Goal: Information Seeking & Learning: Learn about a topic

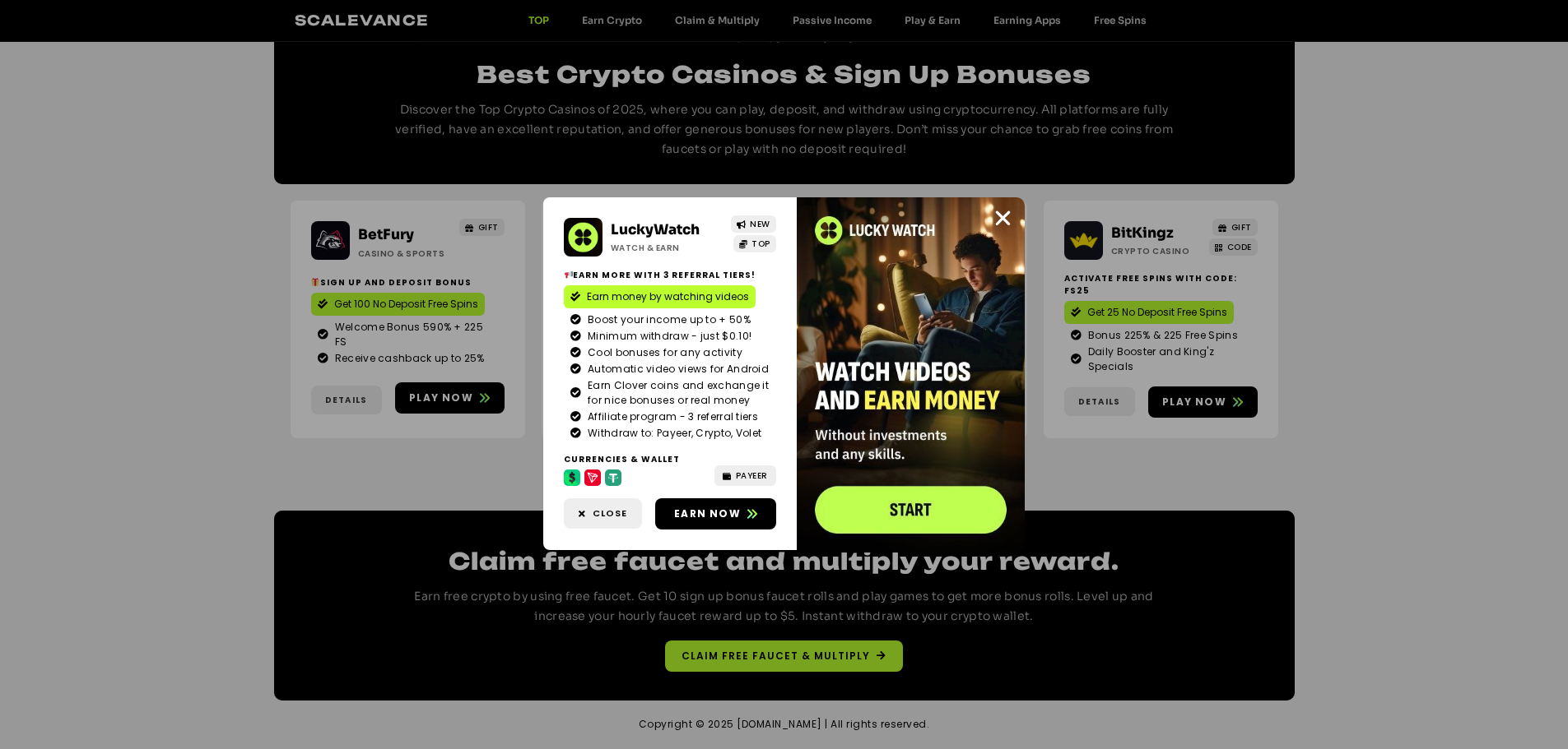
scroll to position [2632, 0]
click at [791, 649] on span "Claim free faucet & multiply" at bounding box center [775, 657] width 188 height 15
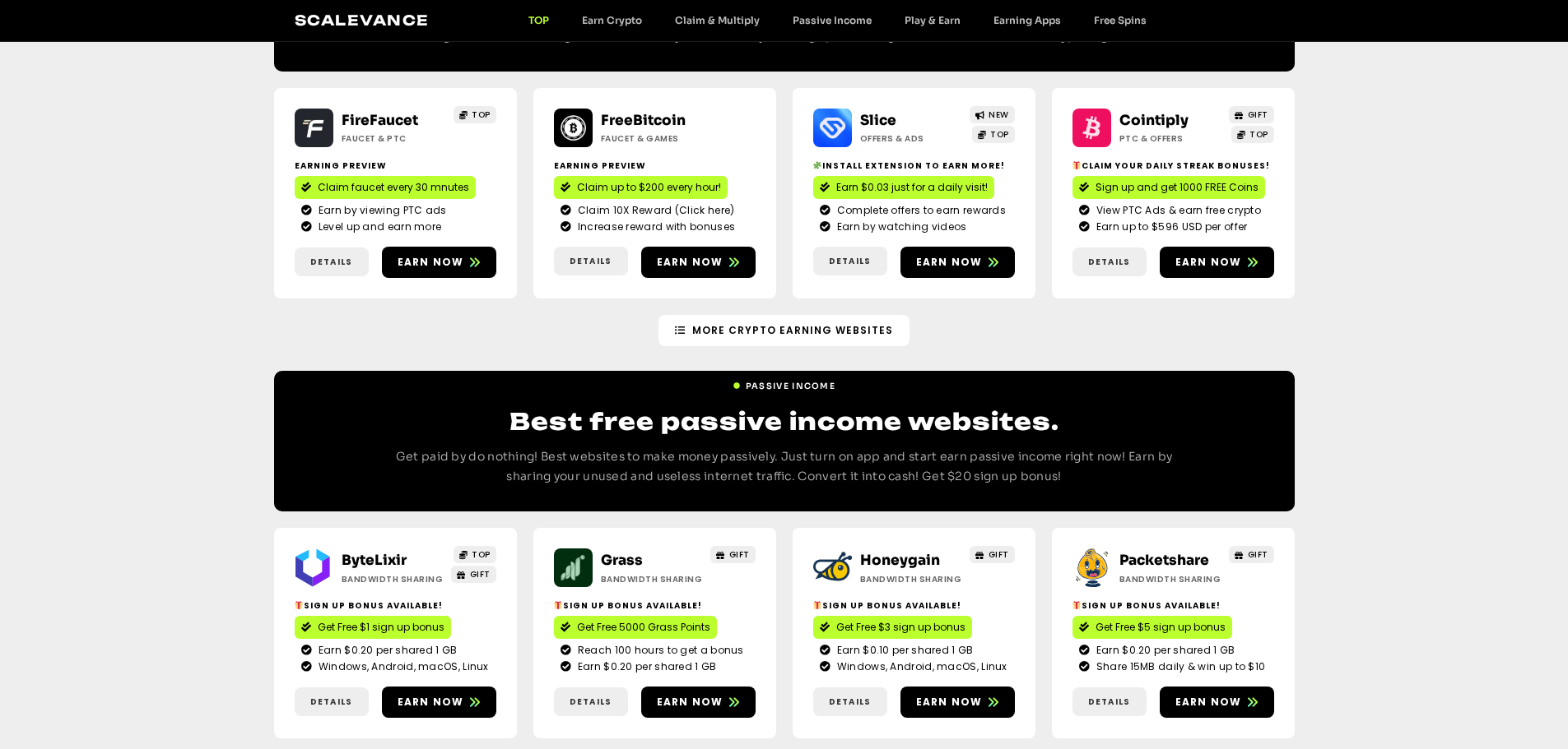
scroll to position [1486, 0]
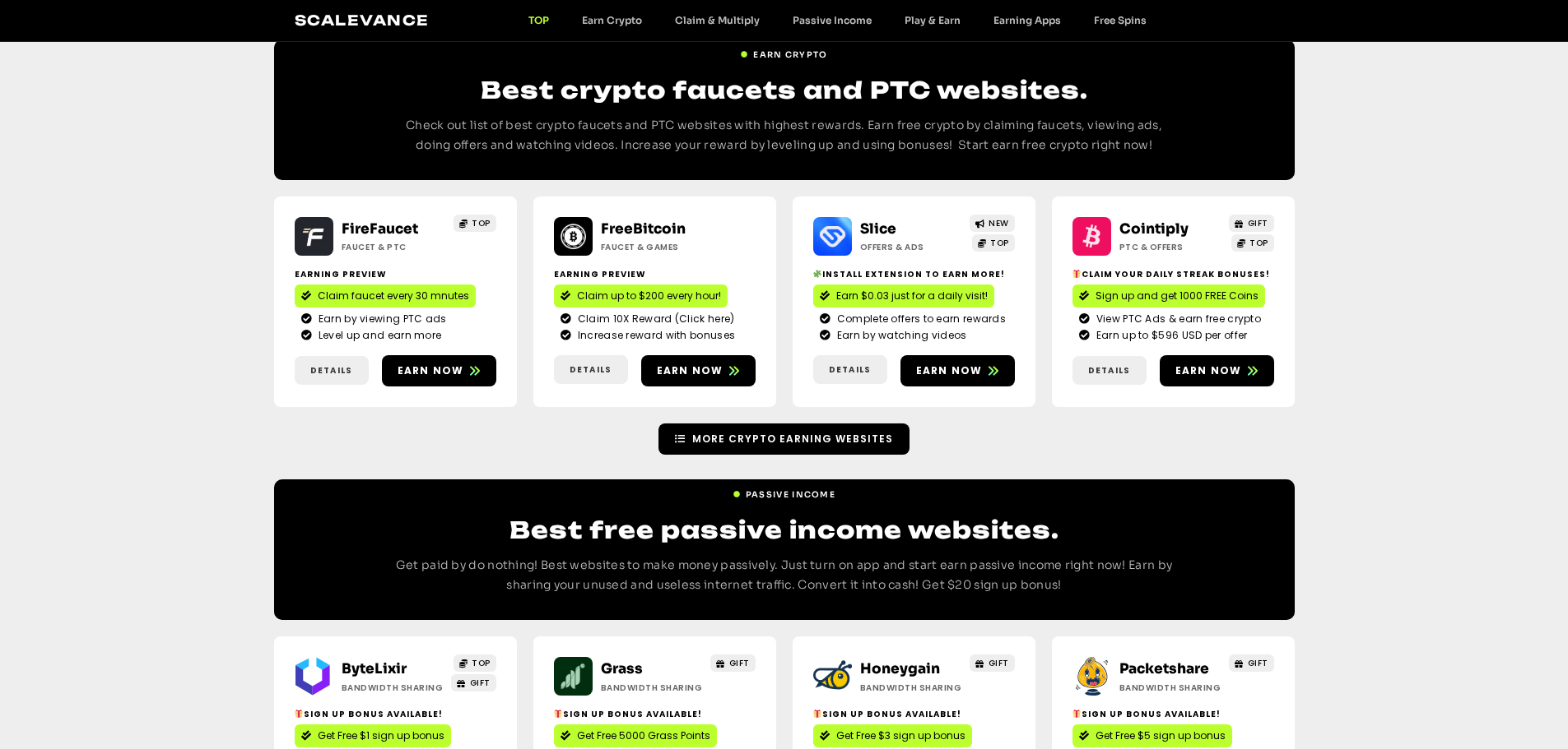
click at [770, 432] on span "More Crypto earning Websites" at bounding box center [792, 439] width 201 height 15
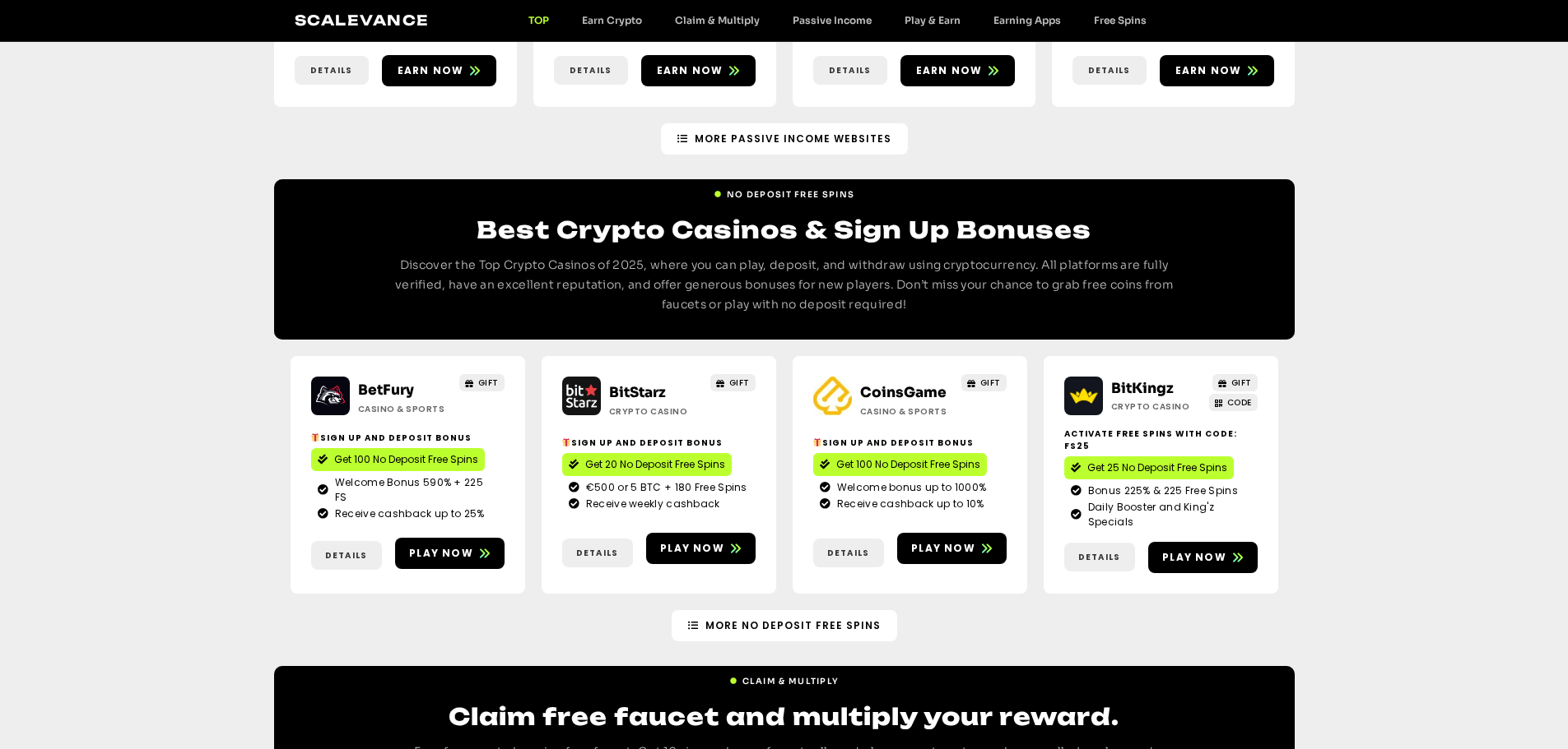
scroll to position [2309, 0]
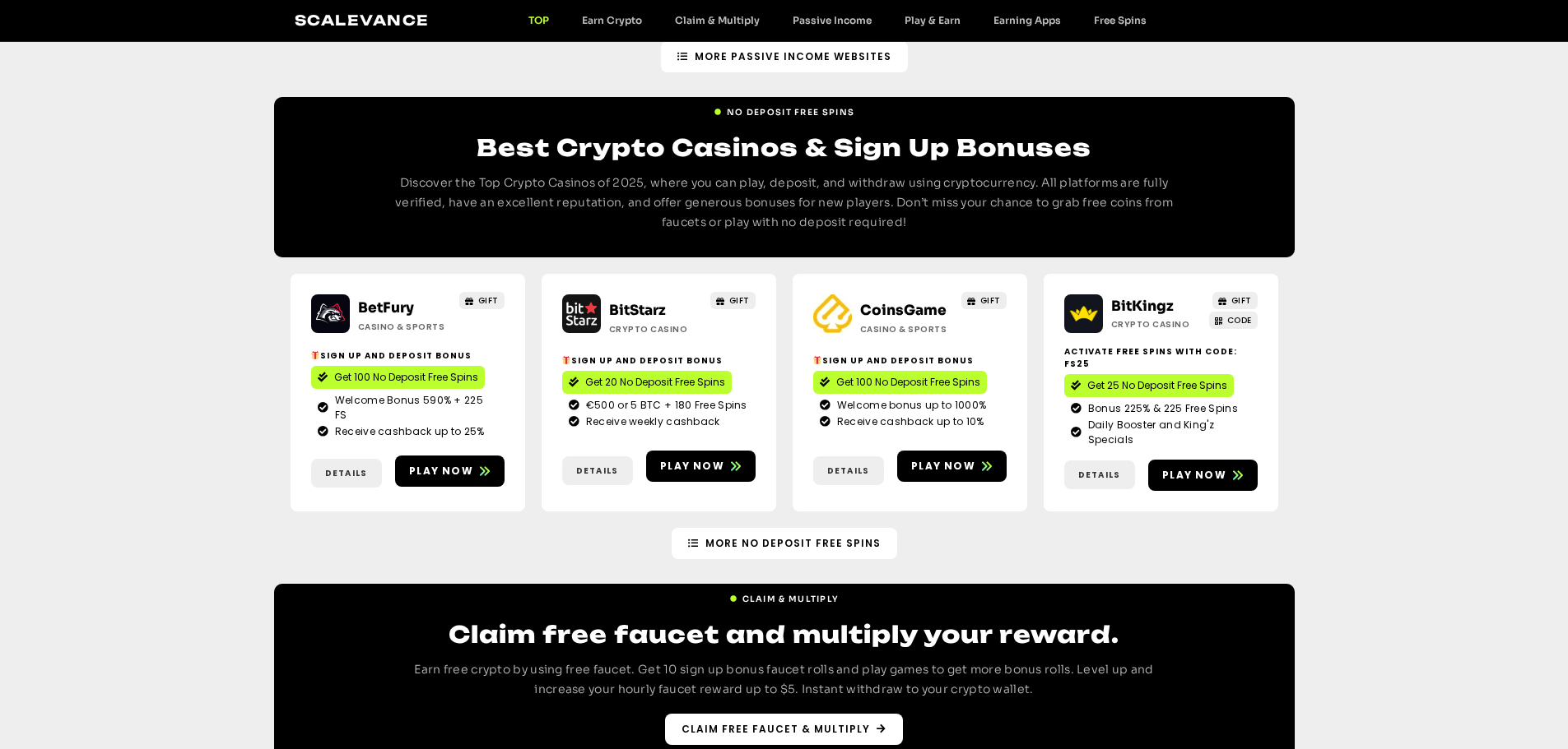
click at [727, 722] on span "Claim free faucet & multiply" at bounding box center [775, 730] width 188 height 15
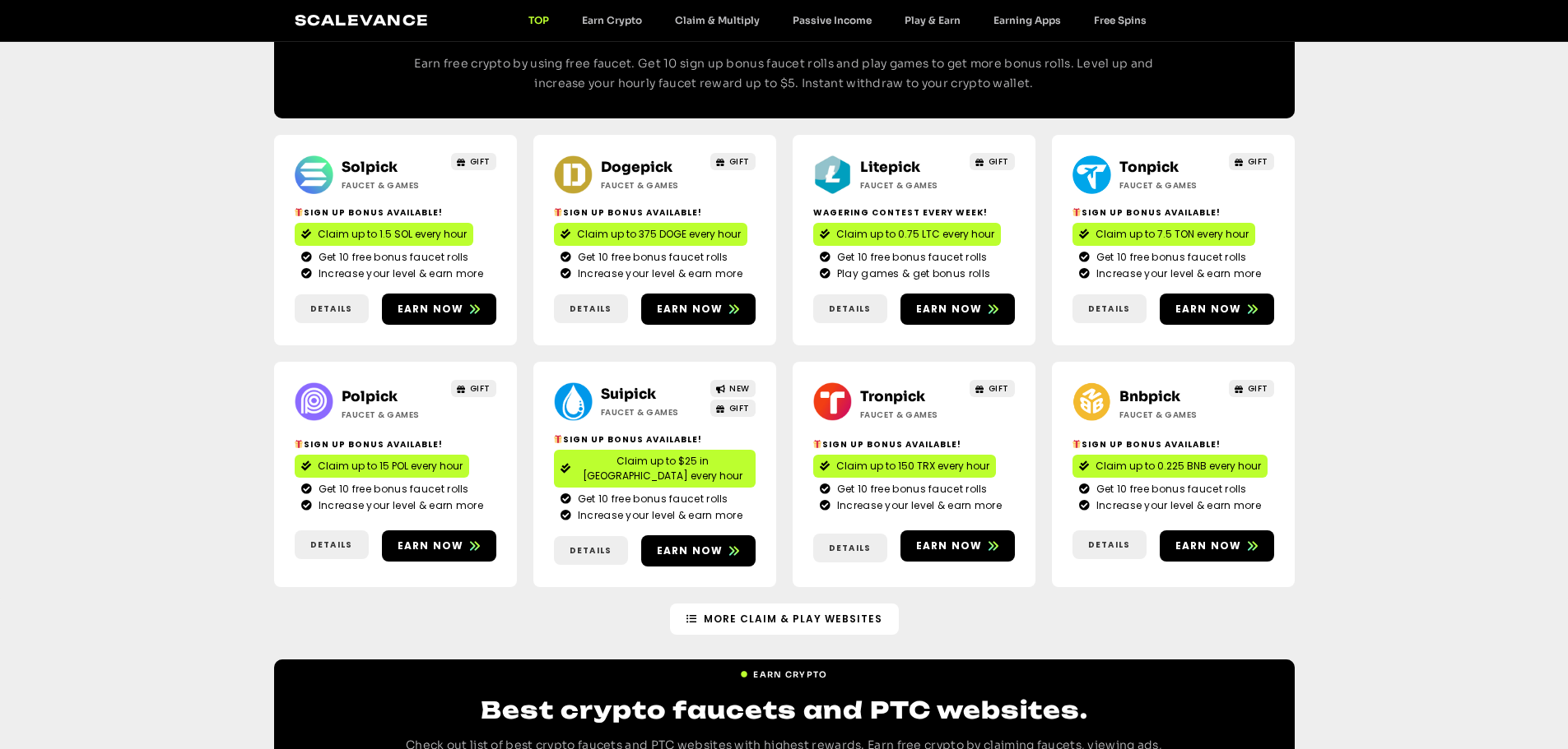
scroll to position [667, 0]
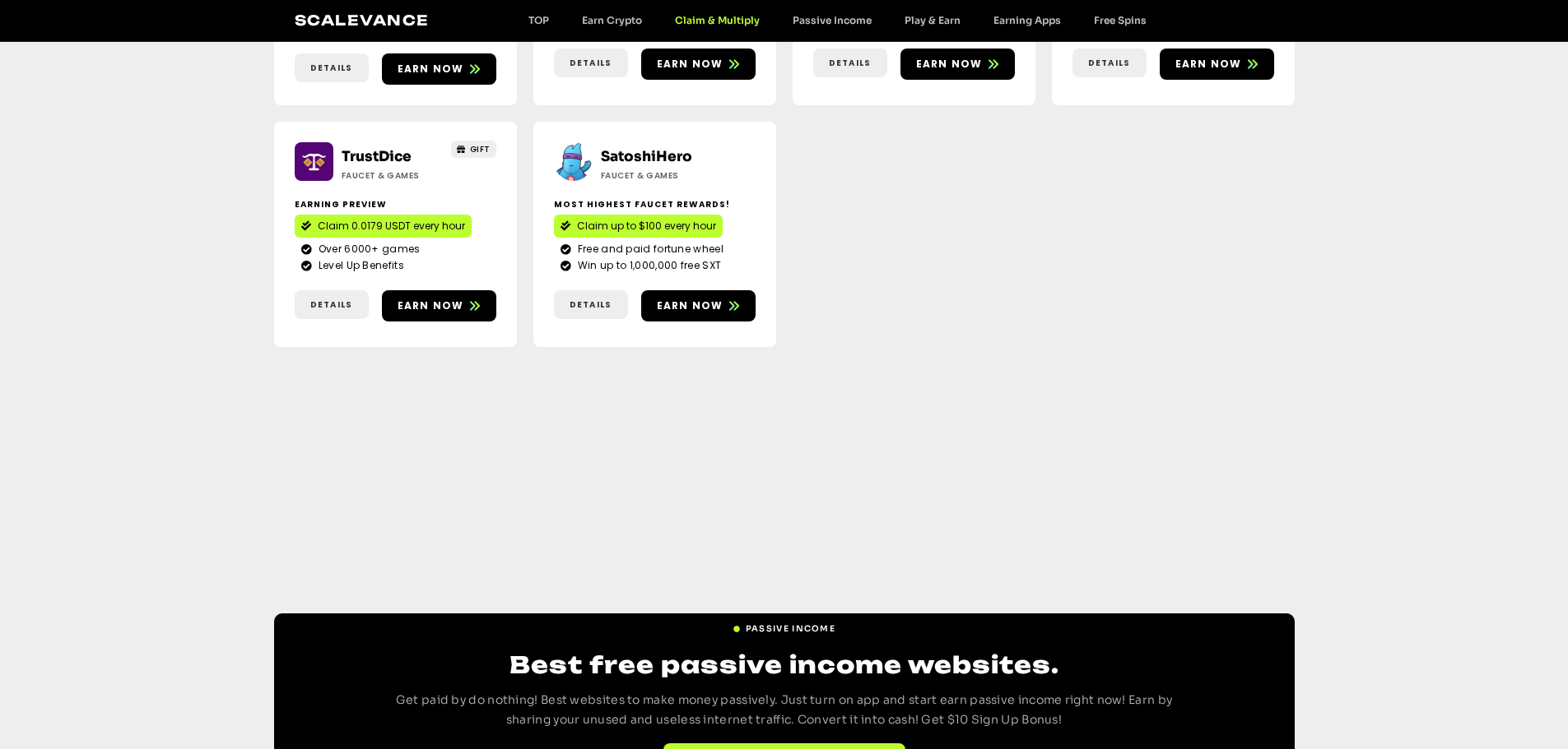
scroll to position [924, 0]
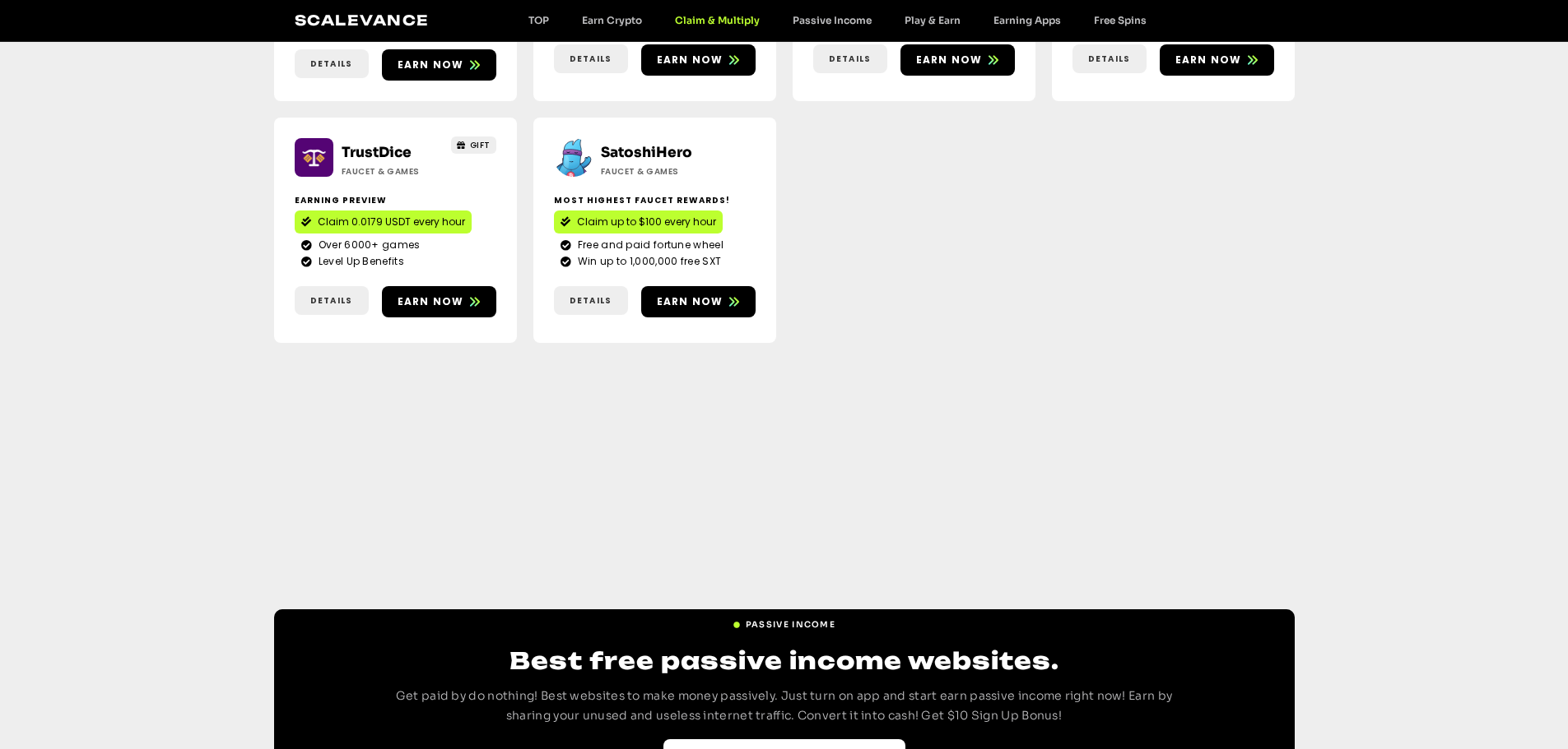
click at [754, 739] on link "Best Passive Income websites" at bounding box center [784, 755] width 242 height 32
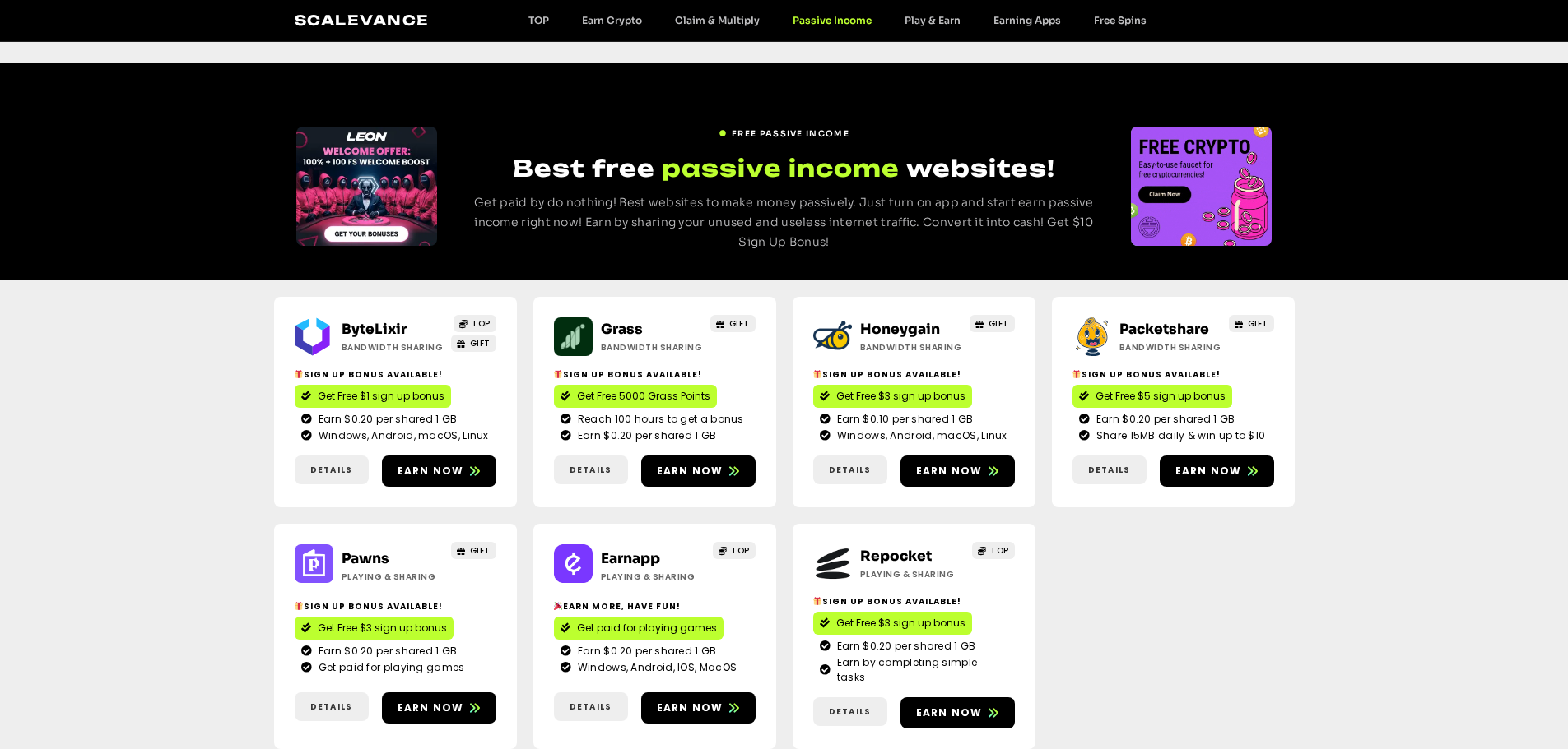
scroll to position [253, 0]
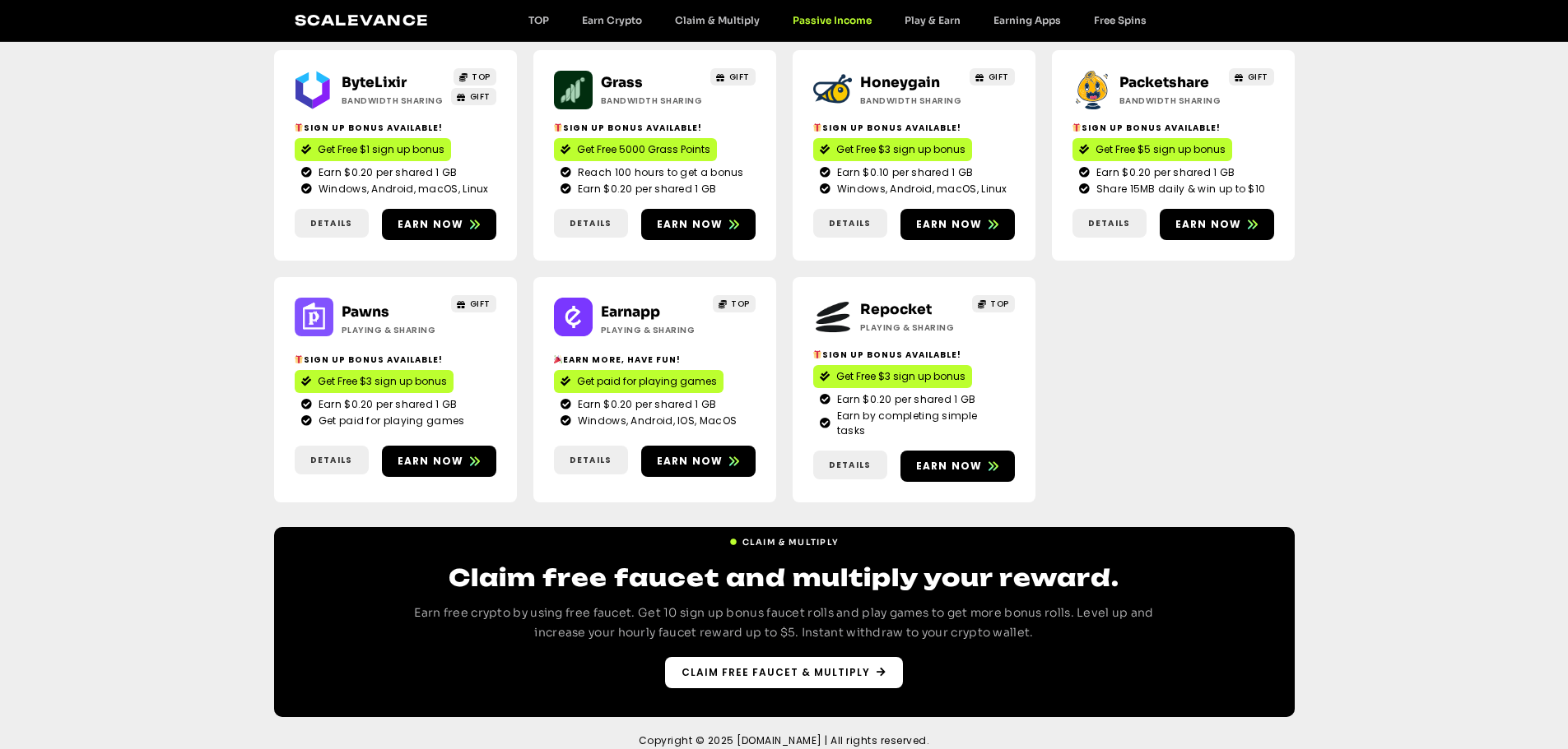
click at [754, 666] on span "Claim free faucet & multiply" at bounding box center [775, 673] width 188 height 15
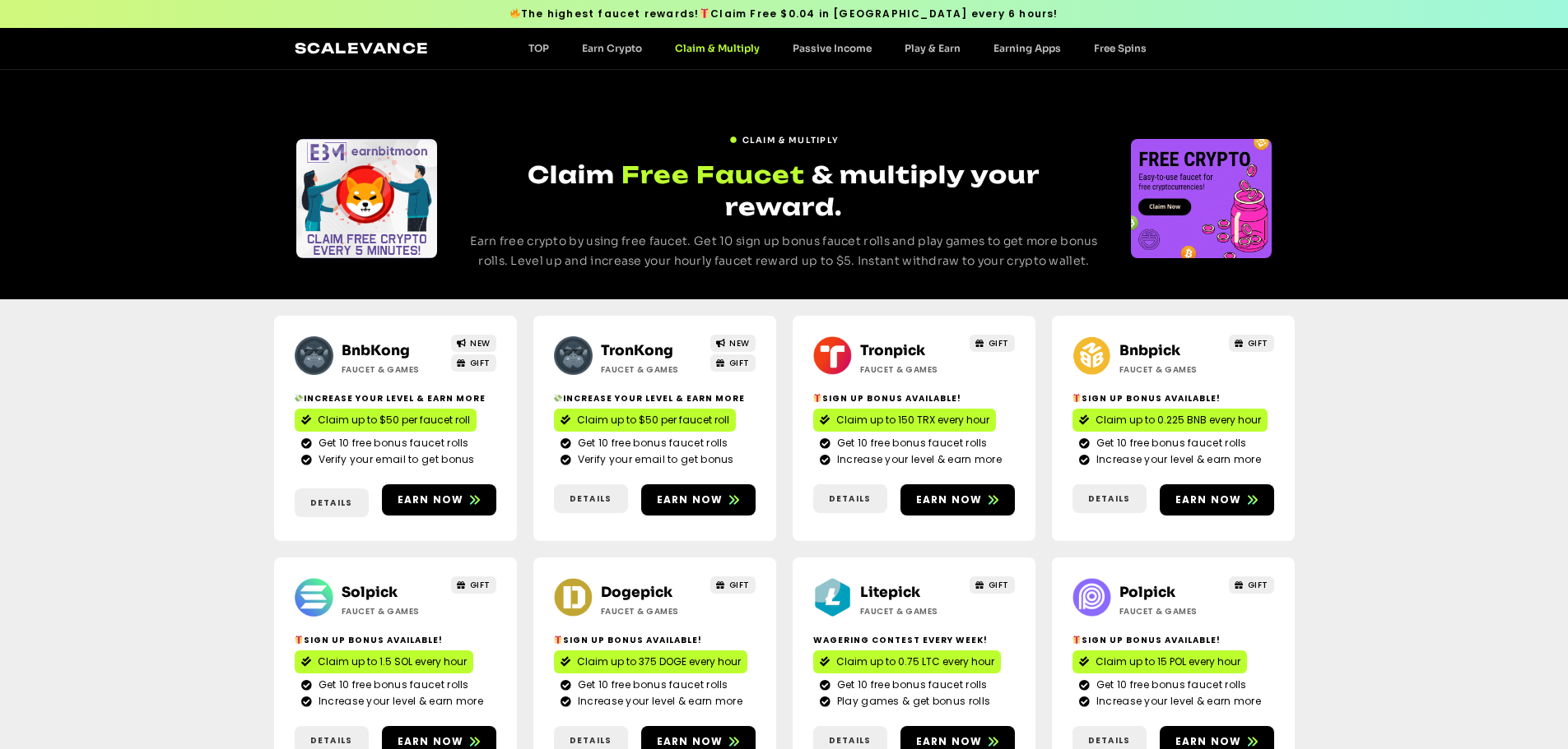
click at [884, 342] on link "Tronpick" at bounding box center [893, 350] width 65 height 17
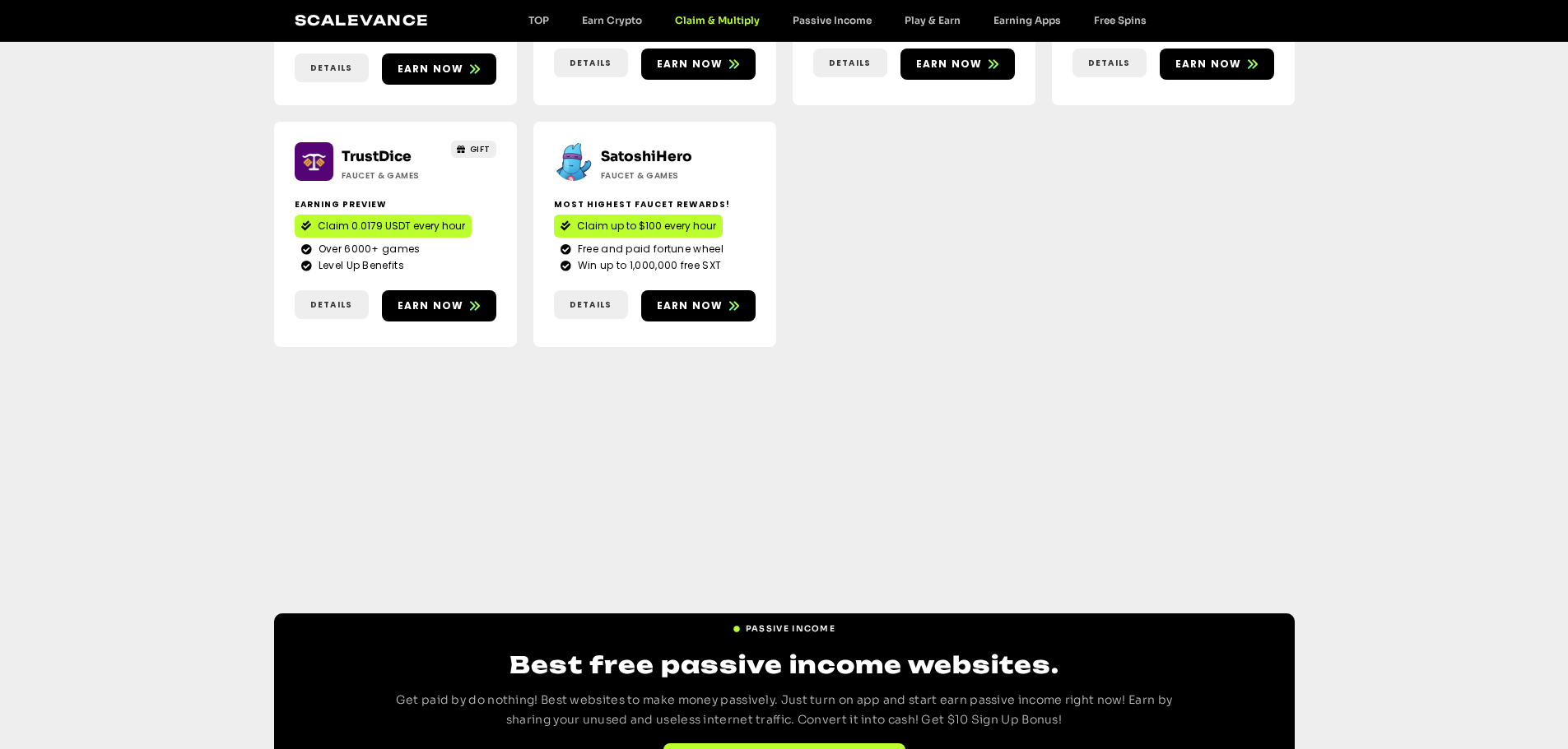
scroll to position [924, 0]
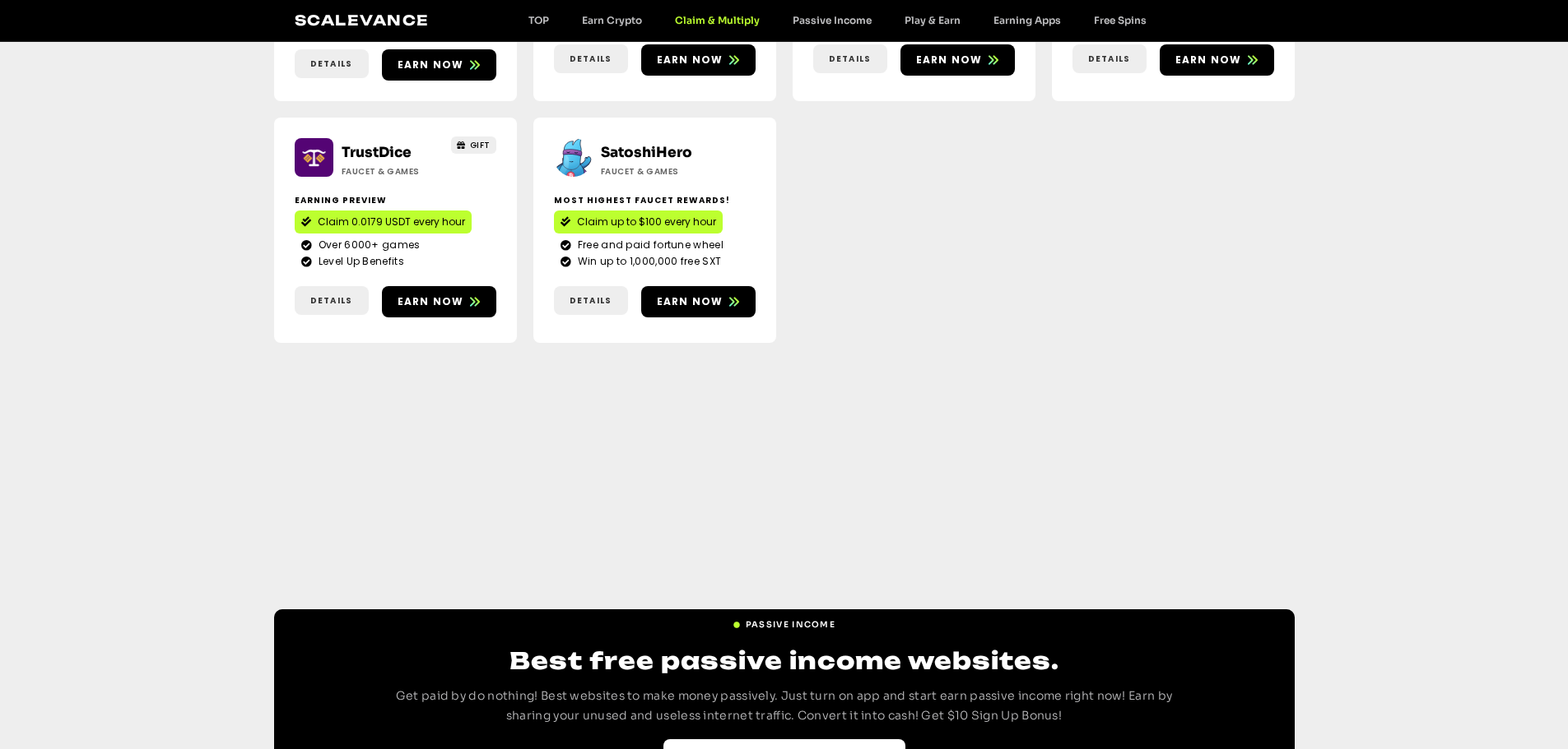
click at [741, 747] on span "Best Passive Income websites" at bounding box center [775, 755] width 192 height 15
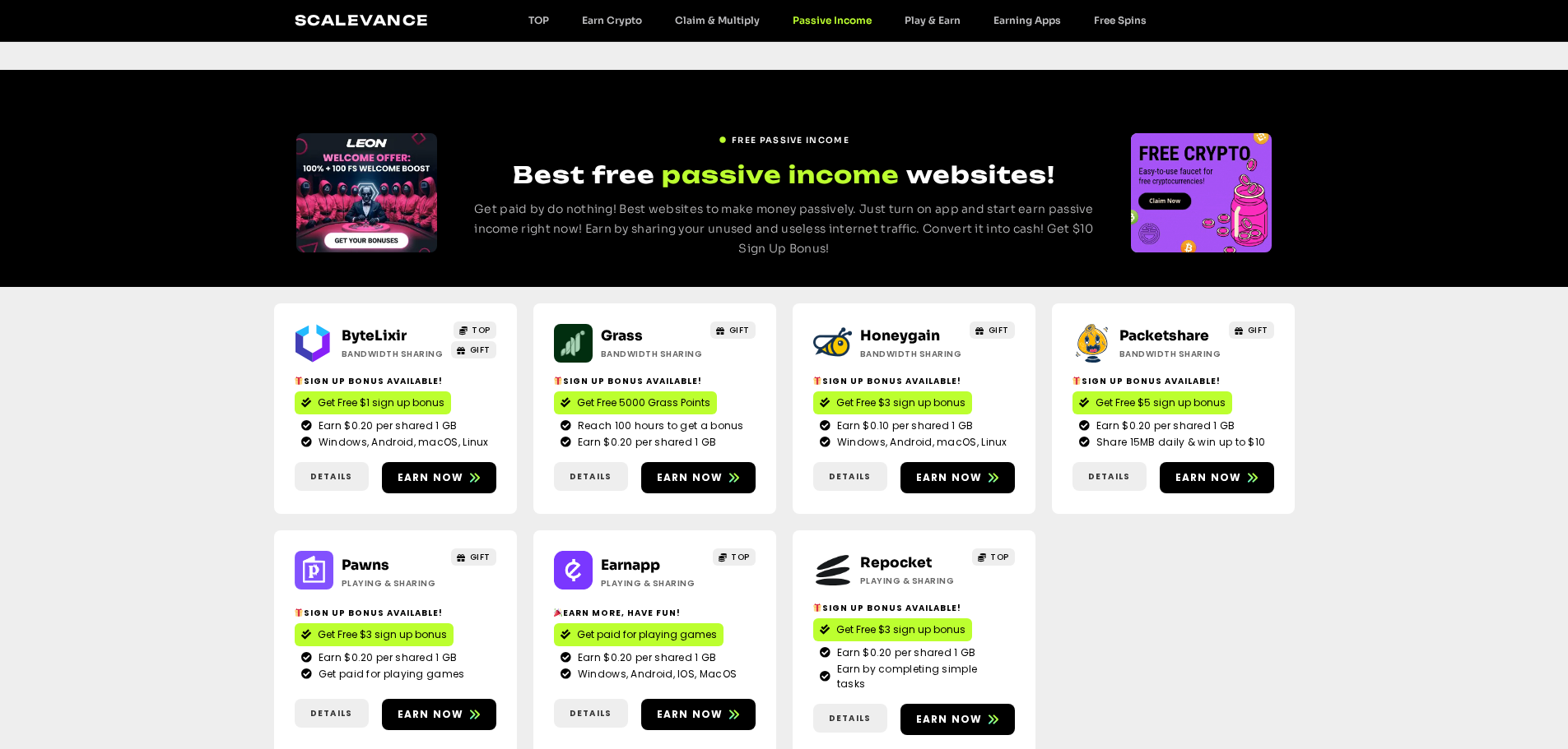
scroll to position [253, 0]
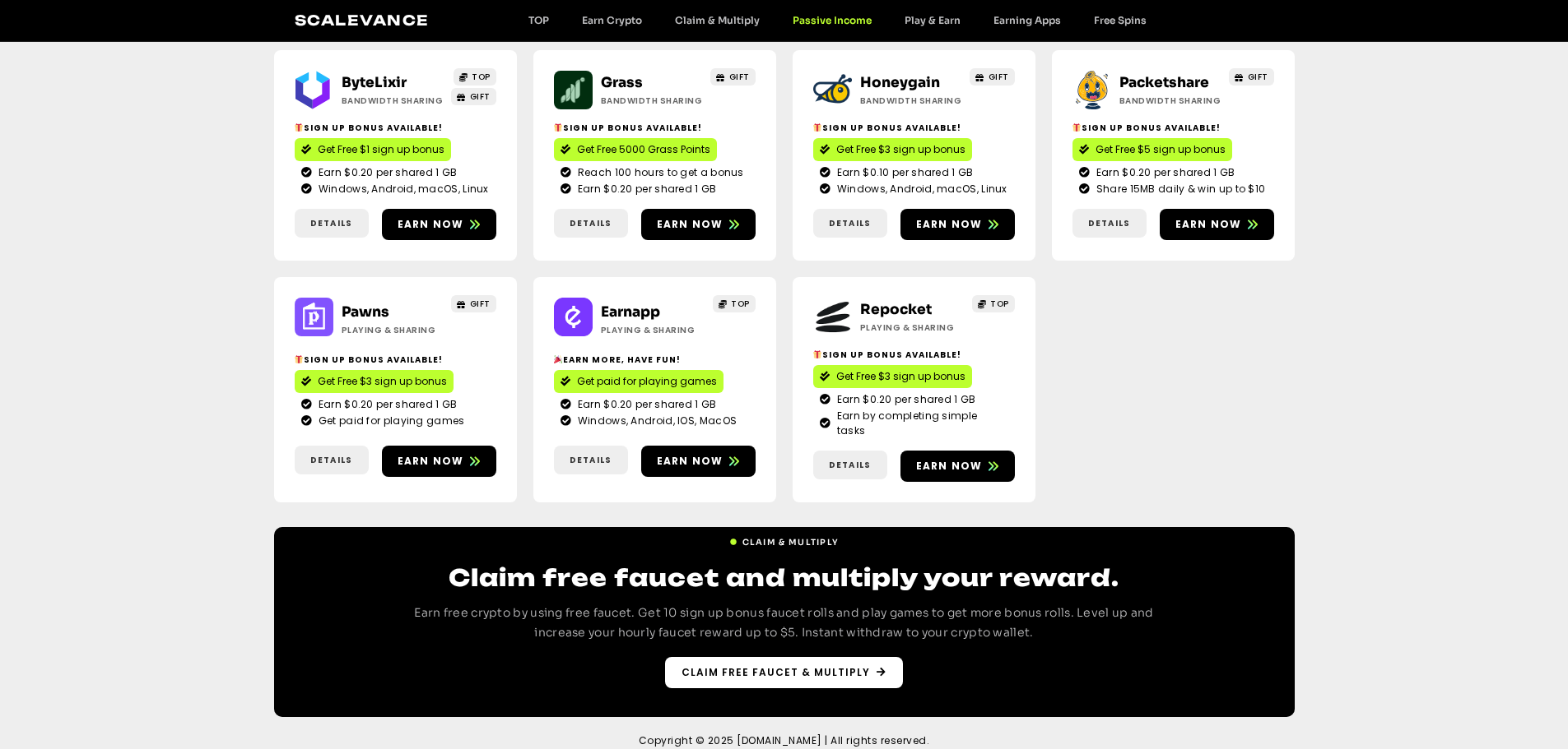
click at [741, 666] on span "Claim free faucet & multiply" at bounding box center [775, 673] width 188 height 15
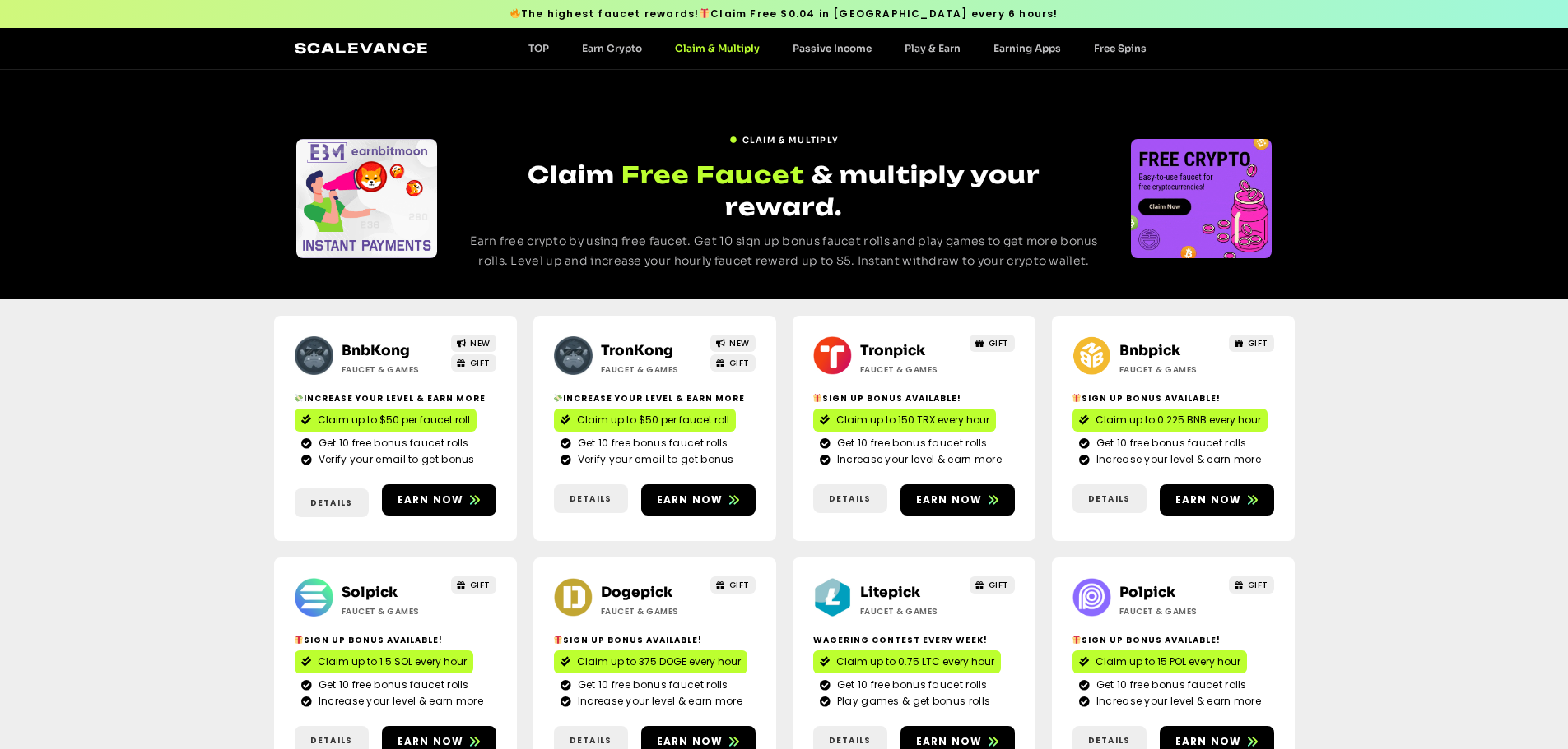
click at [655, 181] on span "Free Faucet" at bounding box center [713, 175] width 183 height 32
click at [879, 185] on span "& multiply your reward." at bounding box center [883, 191] width 315 height 61
click at [773, 140] on span "Claim & Multiply" at bounding box center [790, 140] width 97 height 12
click at [756, 138] on span "Claim & Multiply" at bounding box center [790, 140] width 97 height 12
click at [624, 48] on link "Earn Crypto" at bounding box center [612, 47] width 93 height 12
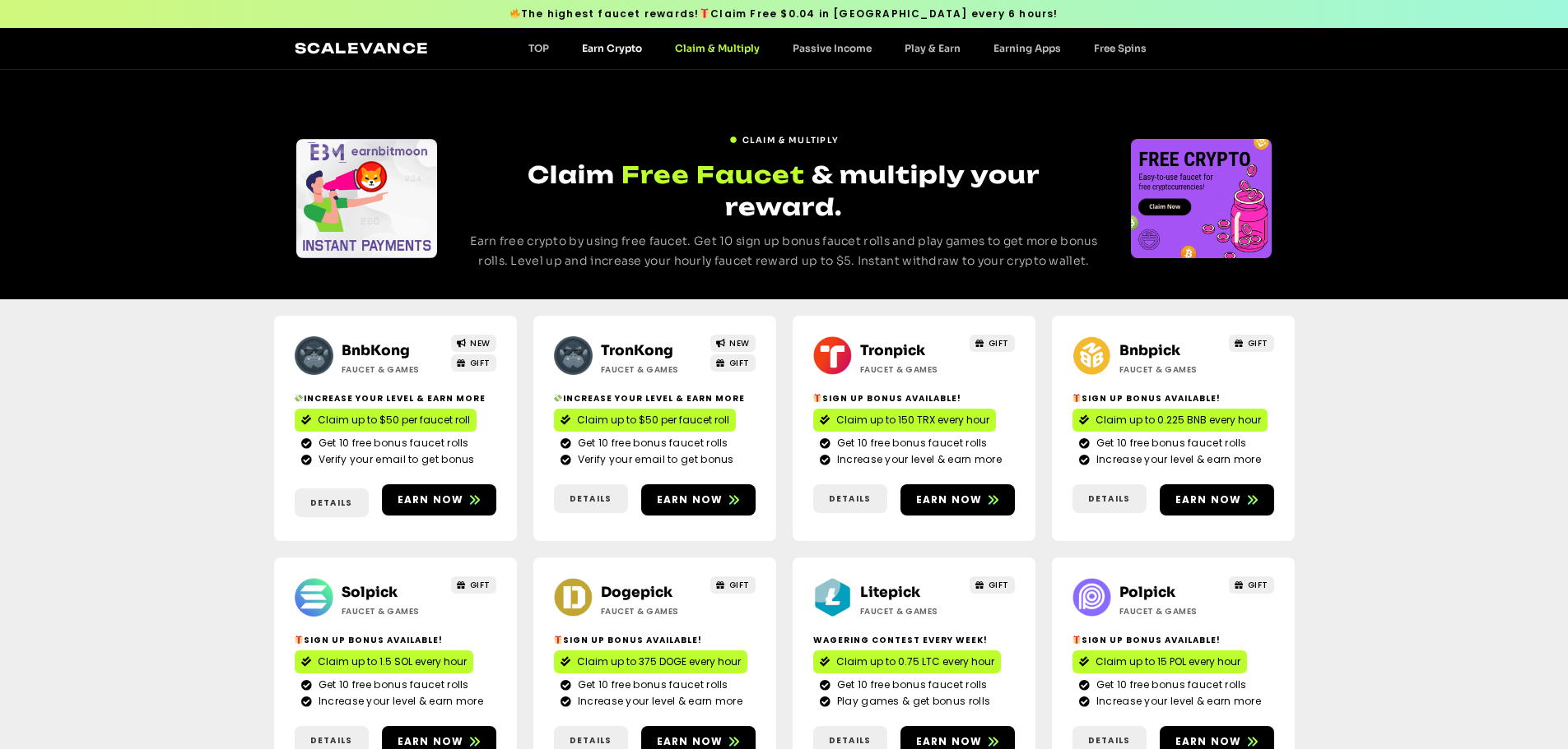
click at [616, 47] on link "Earn Crypto" at bounding box center [612, 47] width 93 height 12
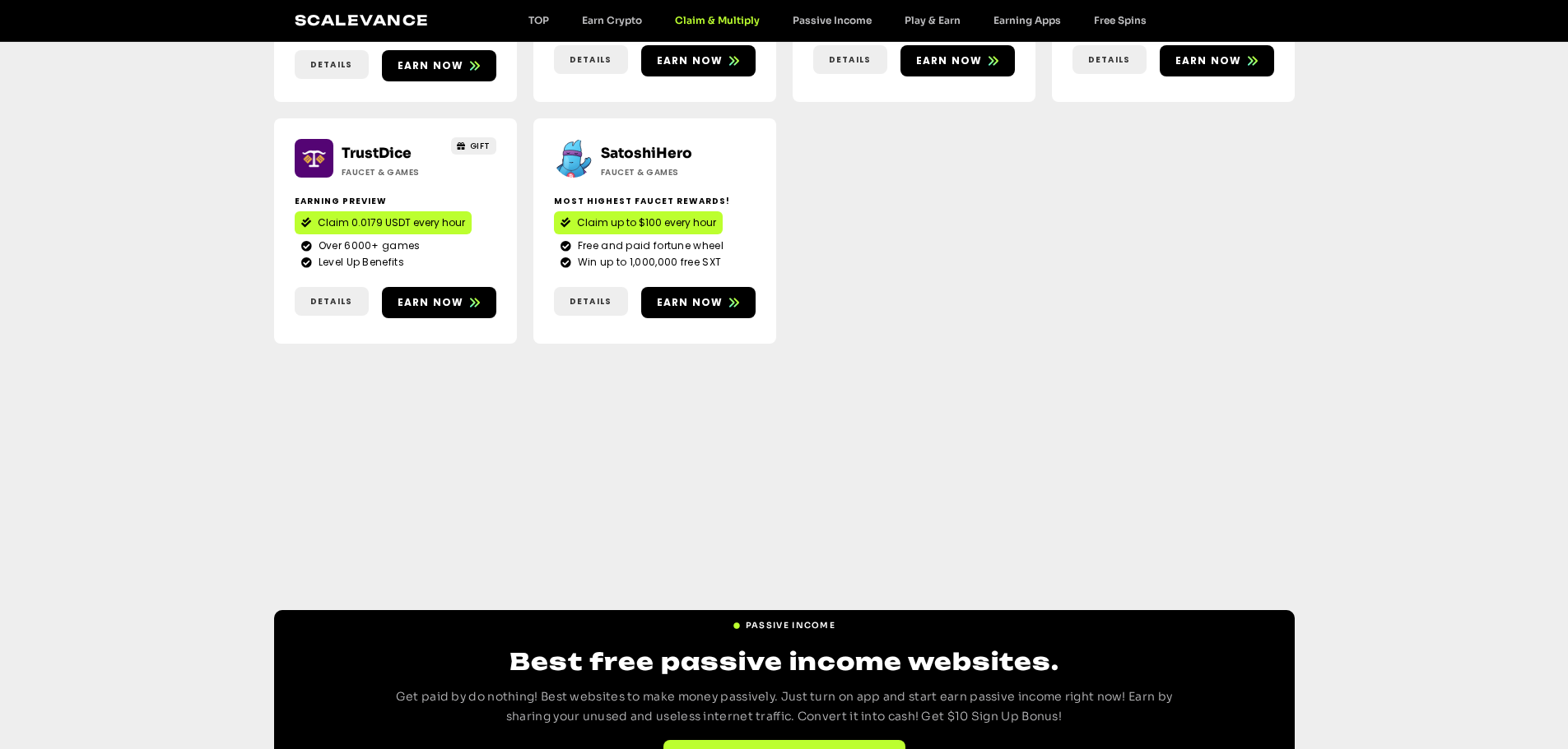
scroll to position [924, 0]
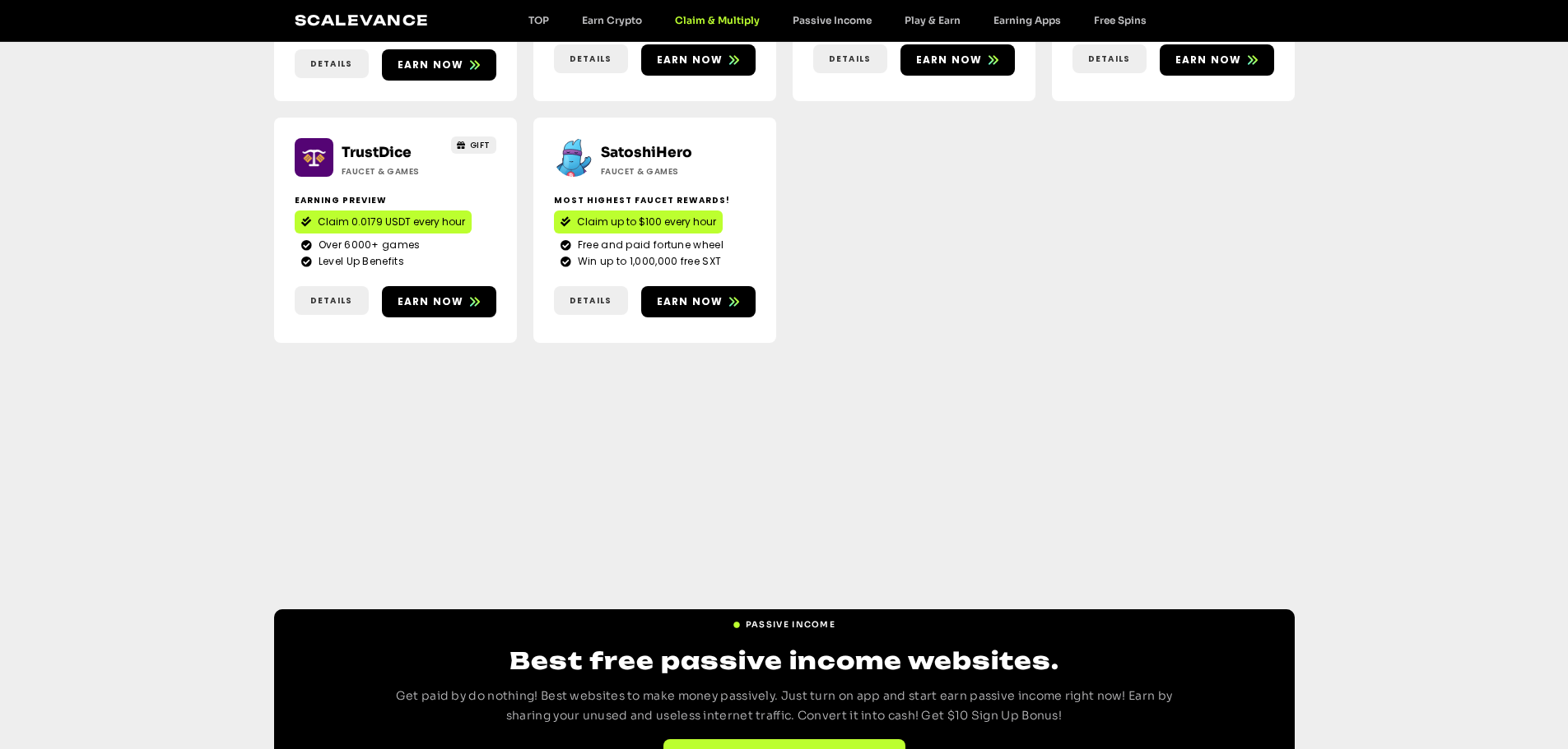
click at [376, 144] on link "TrustDice" at bounding box center [376, 152] width 70 height 17
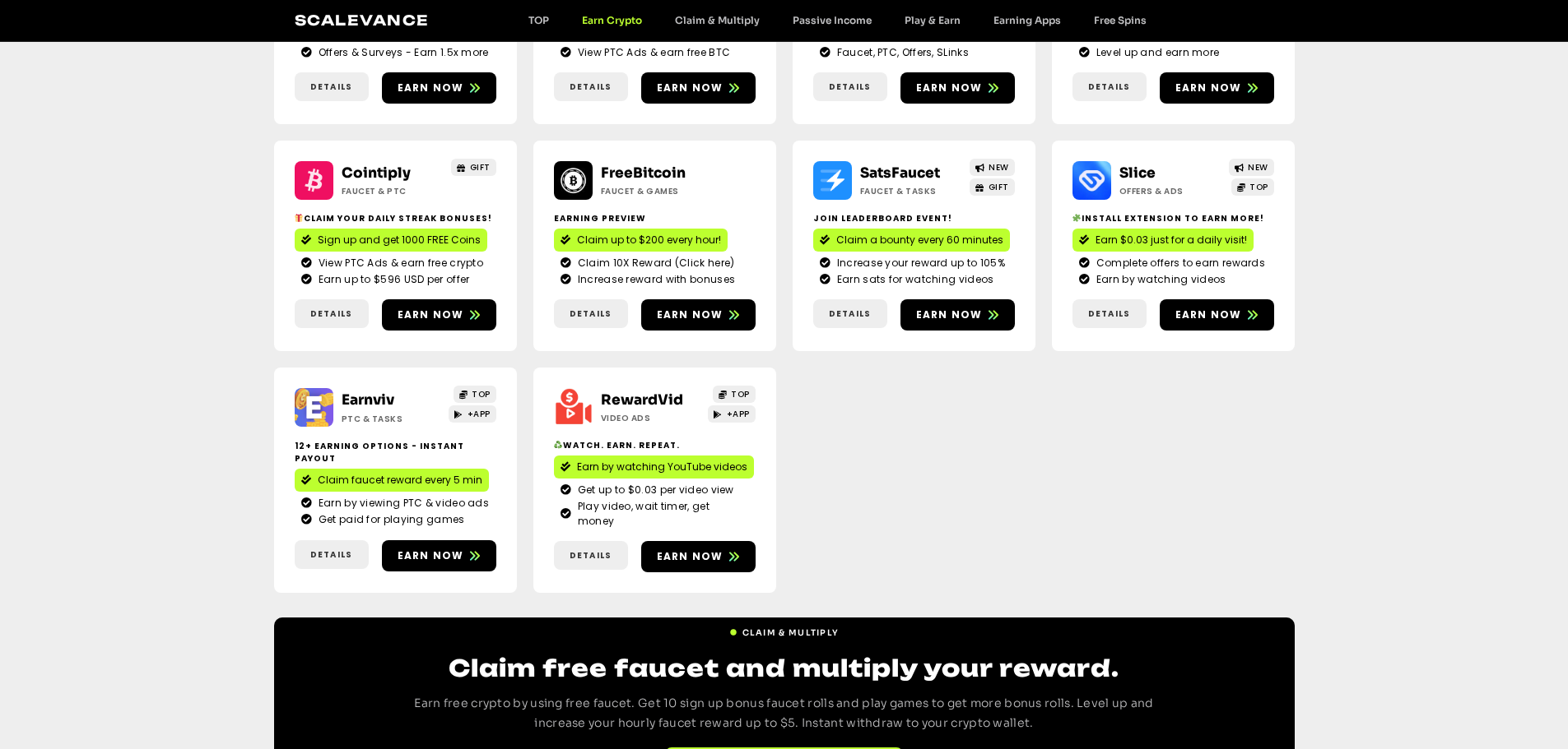
scroll to position [480, 0]
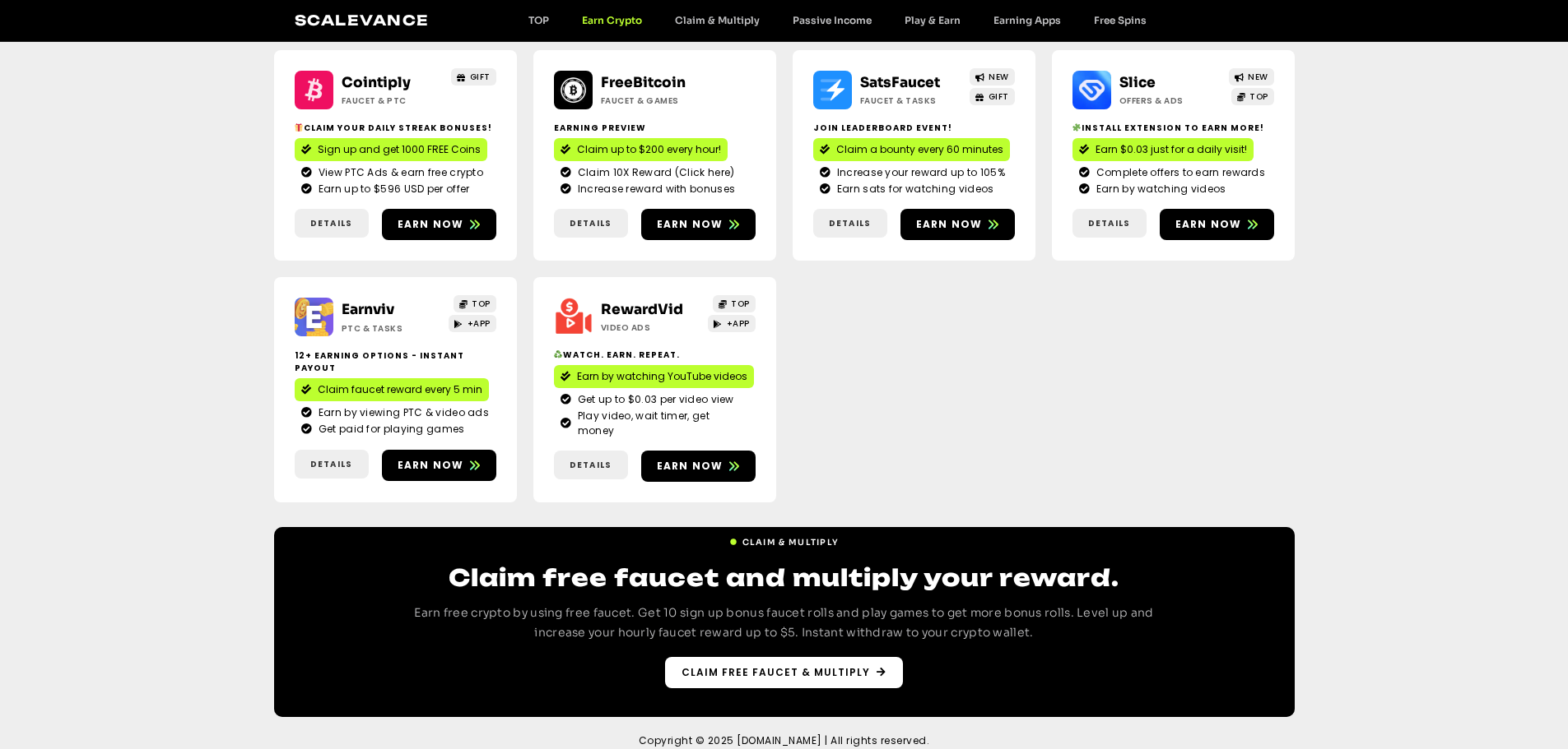
click at [743, 666] on span "Claim free faucet & multiply" at bounding box center [775, 673] width 188 height 15
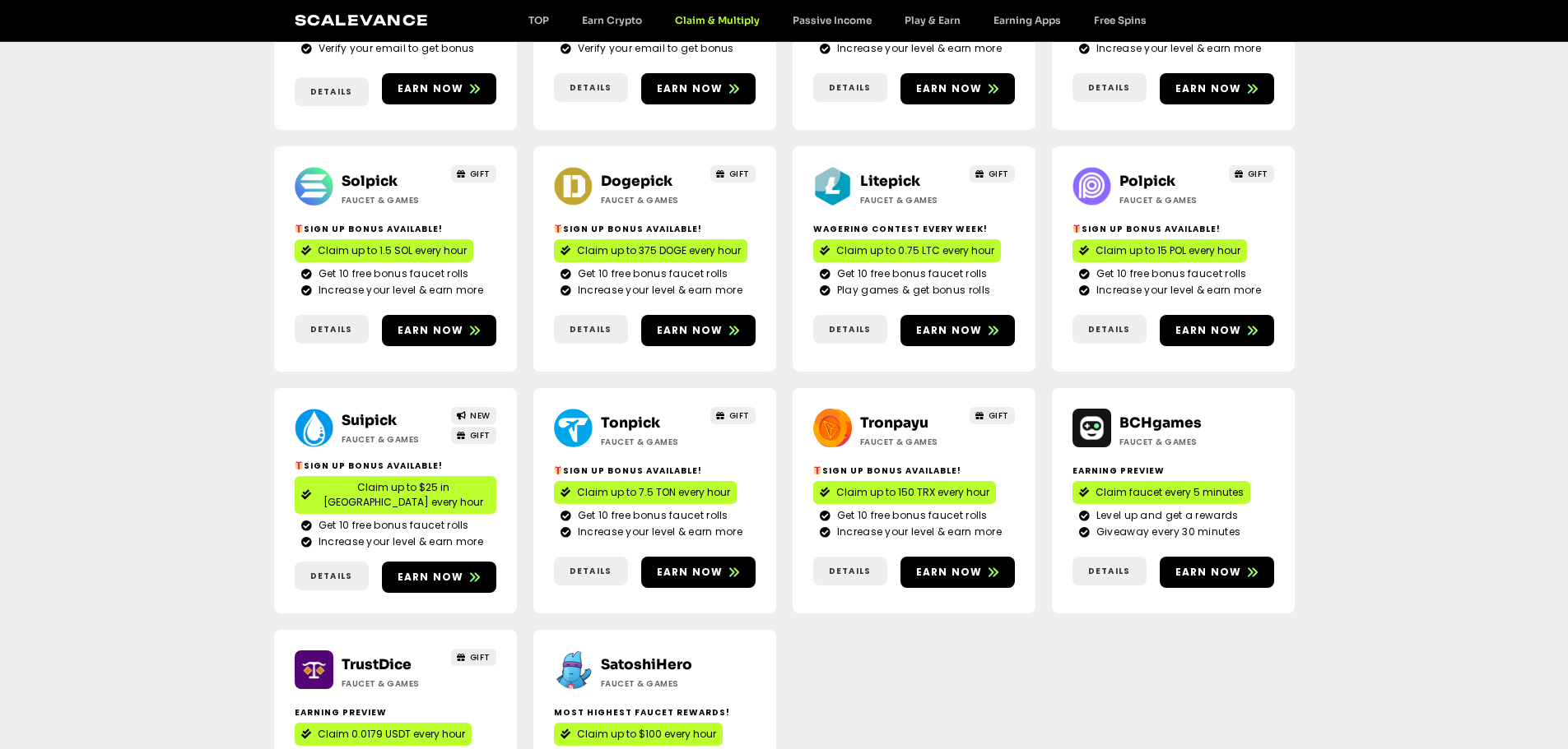
scroll to position [494, 0]
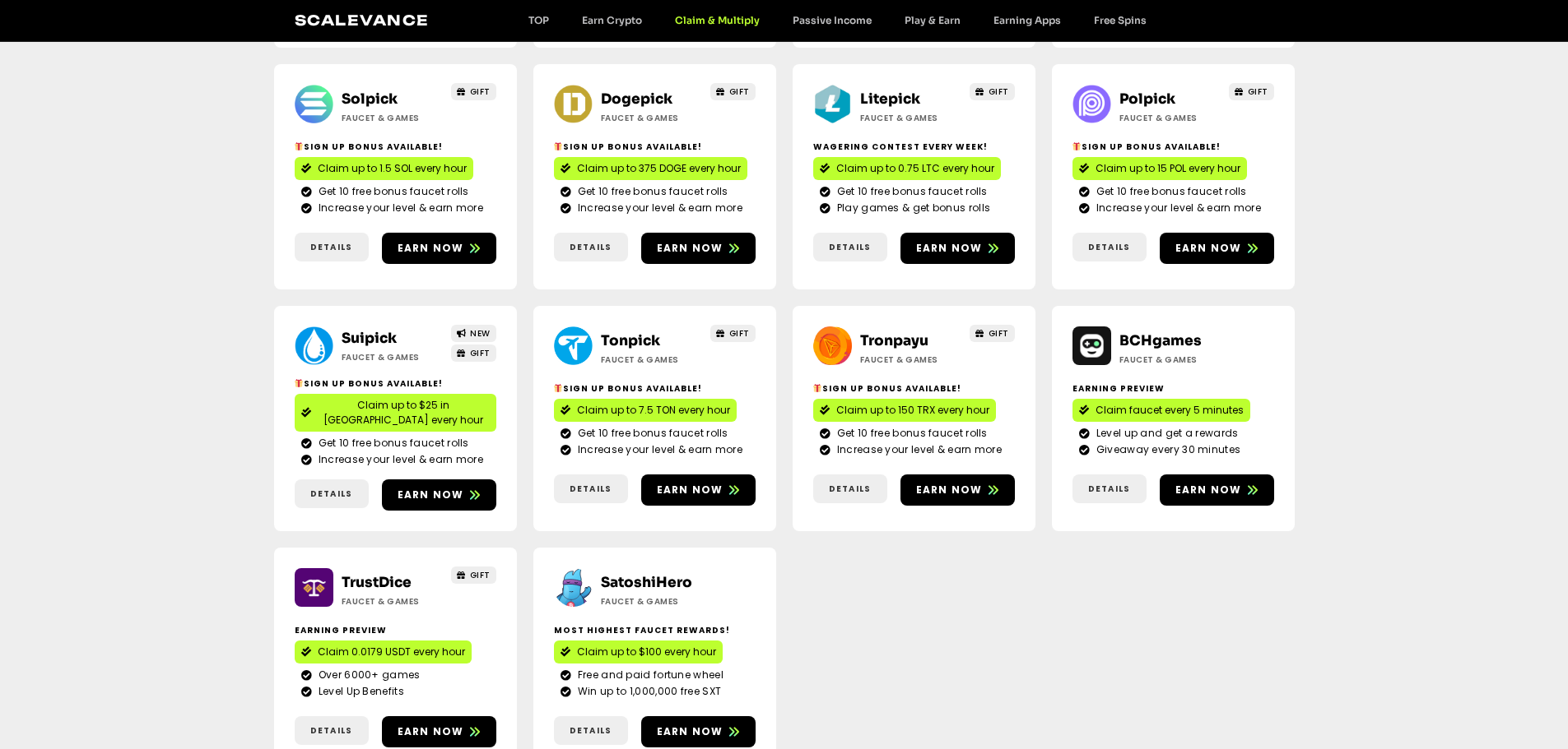
click at [635, 574] on link "SatoshiHero" at bounding box center [646, 583] width 92 height 17
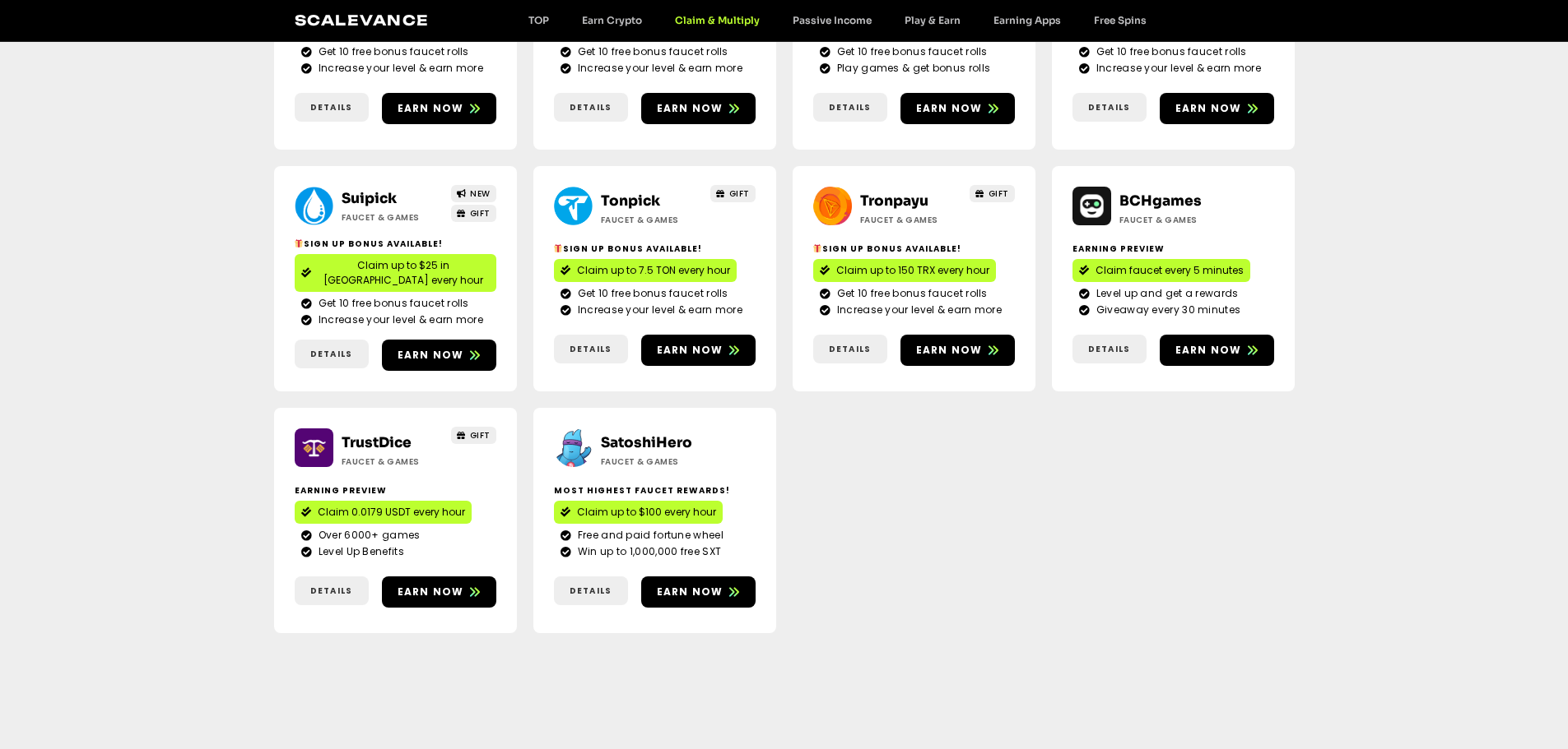
scroll to position [658, 0]
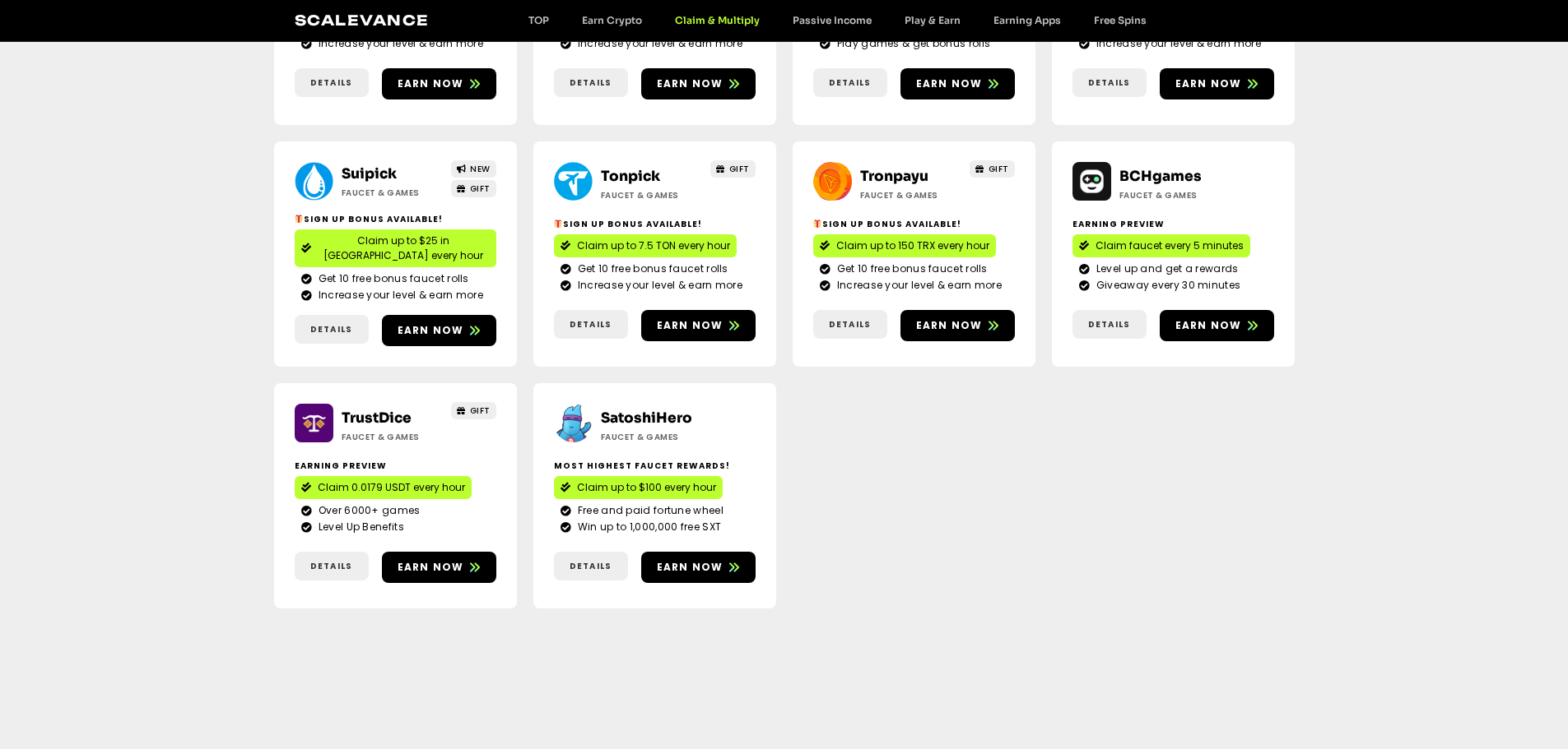
click at [653, 409] on link "SatoshiHero" at bounding box center [646, 418] width 92 height 17
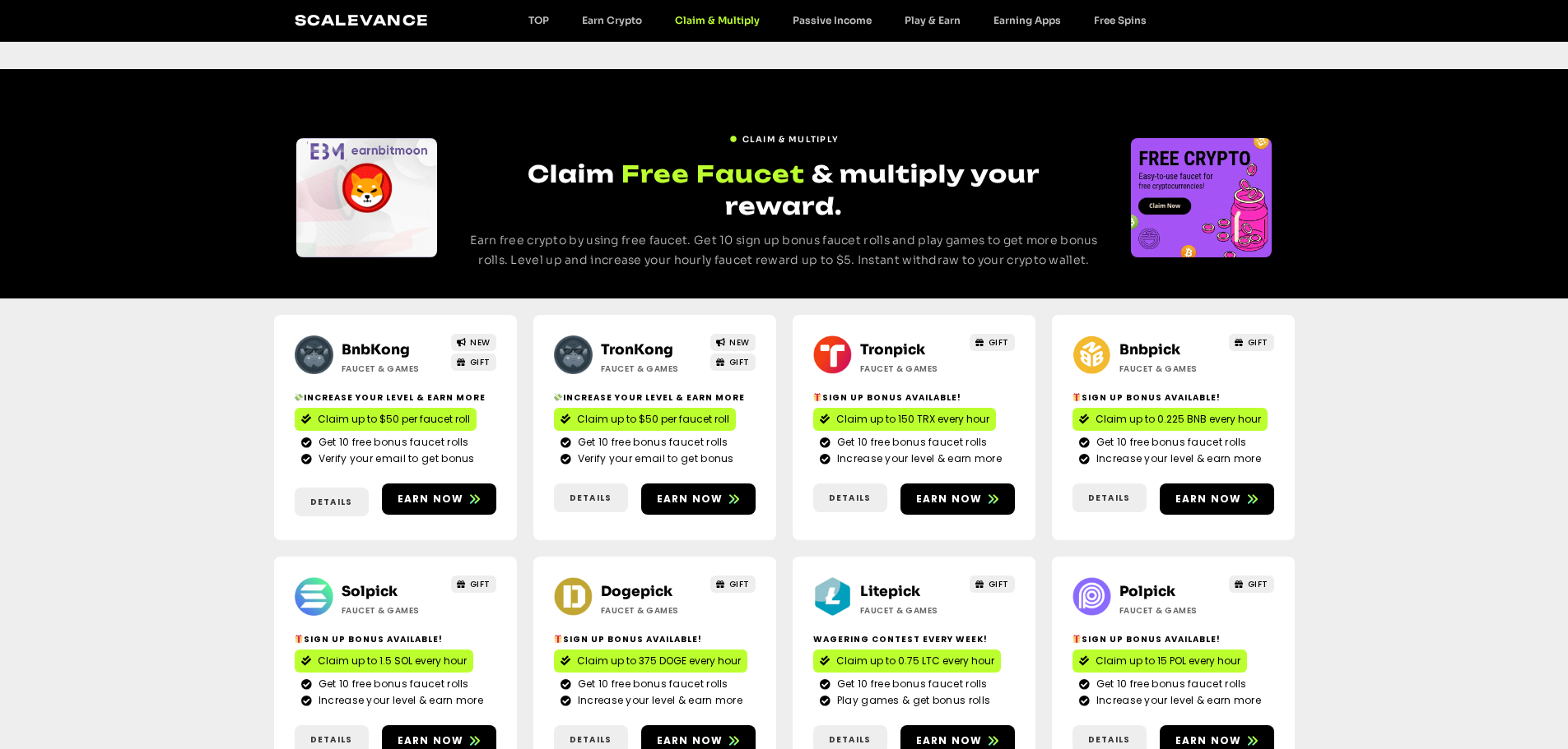
scroll to position [0, 0]
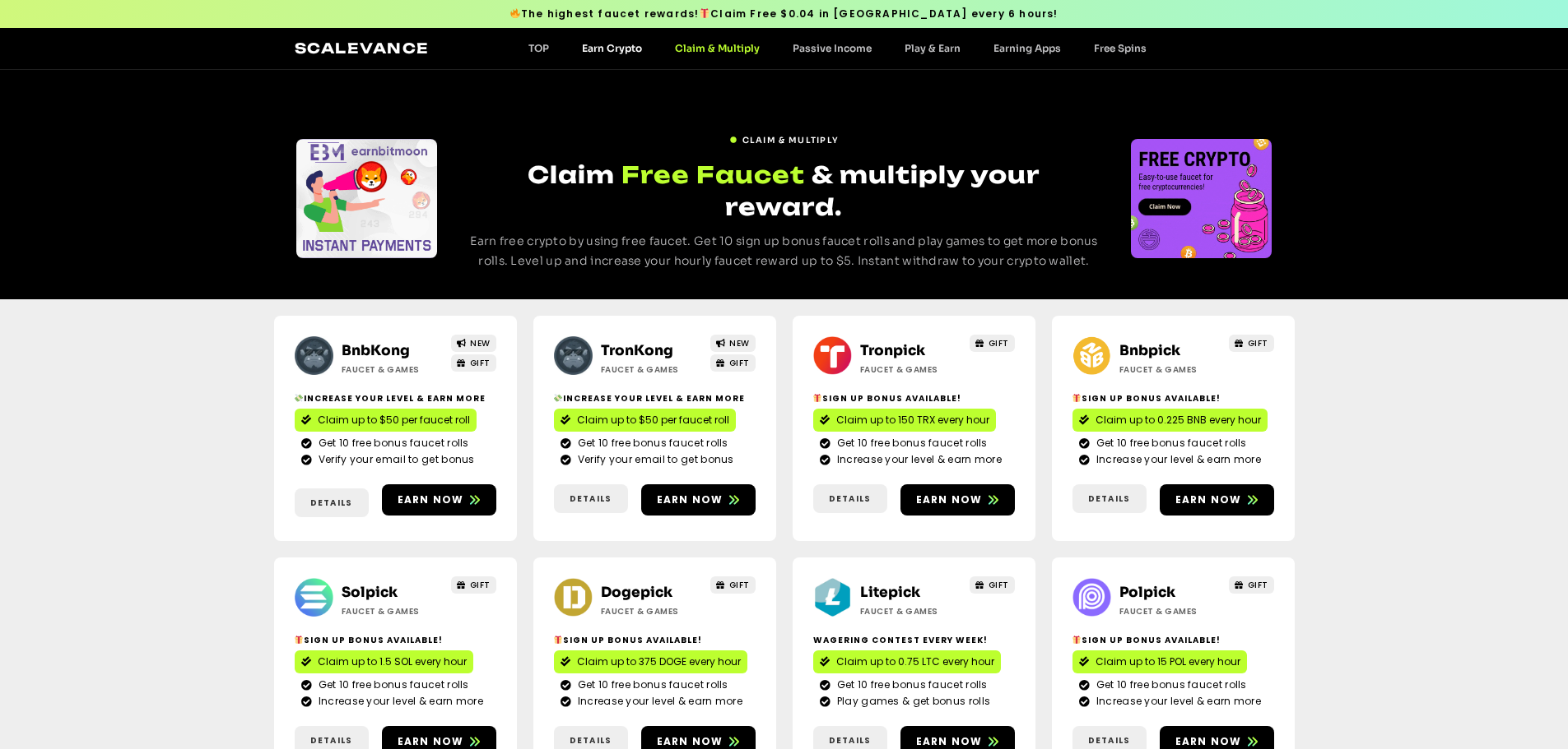
click at [609, 42] on link "Earn Crypto" at bounding box center [612, 47] width 93 height 12
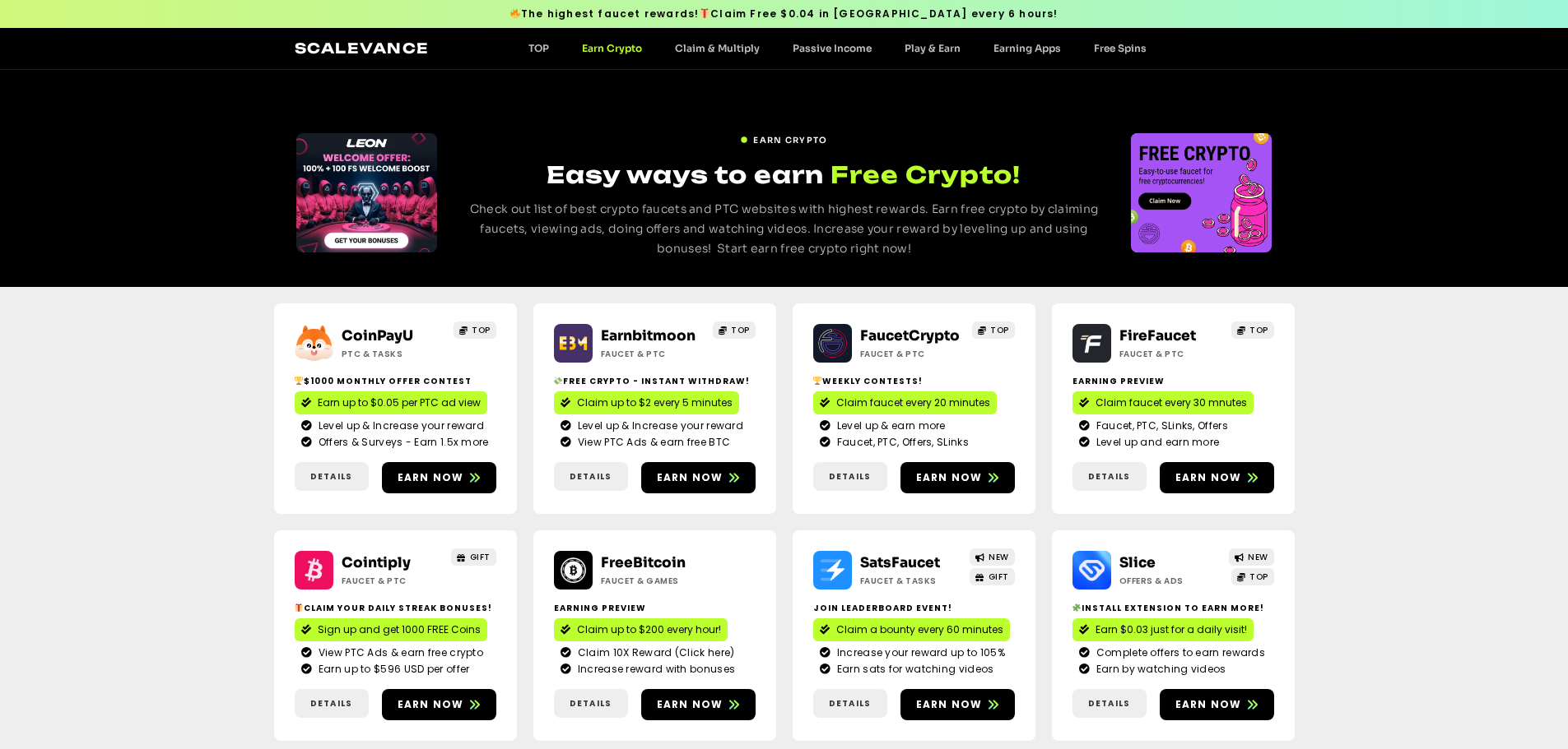
click at [368, 560] on link "Cointiply" at bounding box center [376, 563] width 69 height 17
